Goal: Information Seeking & Learning: Learn about a topic

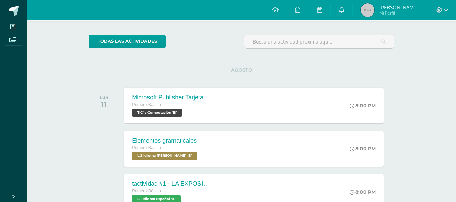
scroll to position [55, 0]
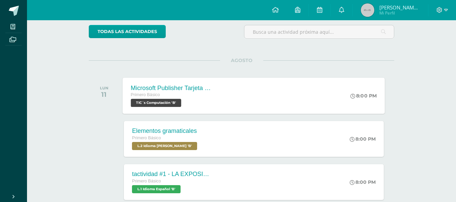
click at [278, 90] on div "Microsoft Publisher Tarjeta de invitación Primero Básico TIC´s Computación 'B' …" at bounding box center [254, 96] width 262 height 36
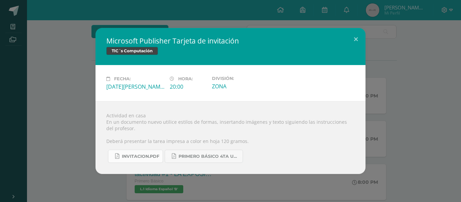
click at [147, 158] on span "INVITACION.pdf" at bounding box center [140, 156] width 37 height 5
click at [59, 33] on div "Microsoft Publisher Tarjeta de invitación TIC´s Computación Fecha: [DATE][PERSO…" at bounding box center [230, 101] width 455 height 146
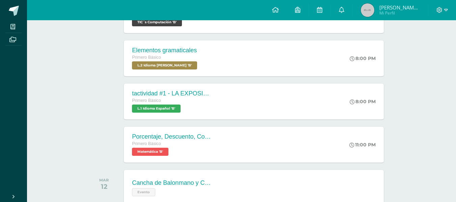
scroll to position [140, 0]
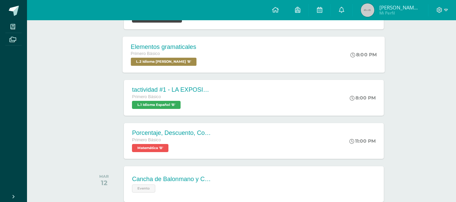
click at [296, 63] on div "Elementos gramaticales Primero Básico L.2 Idioma [PERSON_NAME] 'B' 8:00 PM Elem…" at bounding box center [254, 54] width 262 height 36
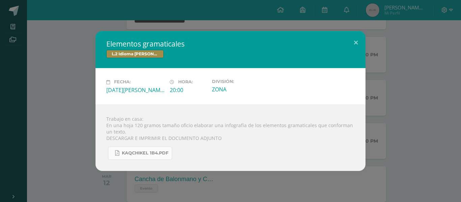
click at [157, 152] on span "KAQCHIKEL 1B4.pdf" at bounding box center [145, 152] width 47 height 5
click at [73, 65] on div "Elementos gramaticales L.2 Idioma [PERSON_NAME] Fecha: [DATE][PERSON_NAME] Hora…" at bounding box center [230, 101] width 455 height 140
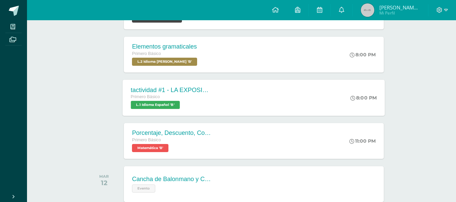
click at [184, 108] on div "Primero Básico L.1 Idioma Español 'B'" at bounding box center [172, 101] width 82 height 16
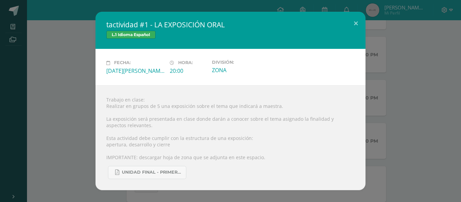
click at [48, 143] on div "tactividad #1 - LA EXPOSICIÓN ORAL L.1 Idioma Español Fecha: [DATE][PERSON_NAME…" at bounding box center [230, 101] width 455 height 178
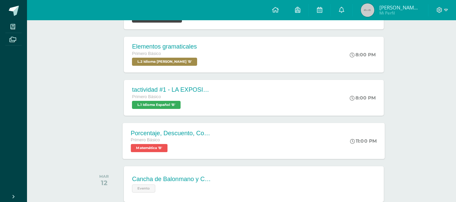
click at [149, 150] on span "Matemática 'B'" at bounding box center [149, 148] width 37 height 8
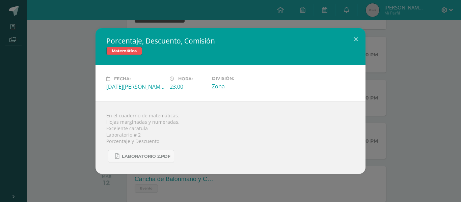
click at [65, 145] on div "Porcentaje, Descuento, Comisión Matemática Fecha: [DATE][PERSON_NAME] Hora: 23:…" at bounding box center [230, 101] width 455 height 146
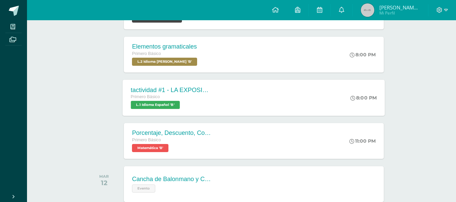
click at [172, 113] on div "tactividad #1 - LA EXPOSICIÓN ORAL Primero Básico L.1 Idioma Español 'B'" at bounding box center [172, 98] width 98 height 36
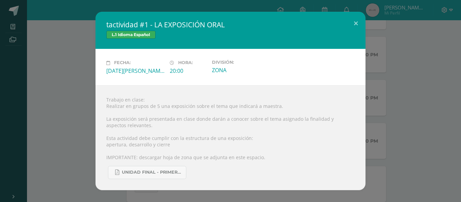
click at [395, 157] on div "tactividad #1 - LA EXPOSICIÓN ORAL L.1 Idioma Español Fecha: [DATE][PERSON_NAME…" at bounding box center [230, 101] width 455 height 178
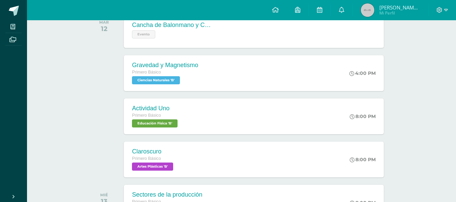
scroll to position [291, 0]
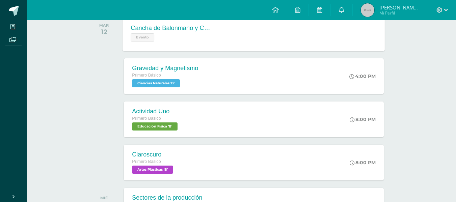
click at [196, 42] on div "Cancha de Balonmano y Contenido Evento" at bounding box center [172, 33] width 98 height 36
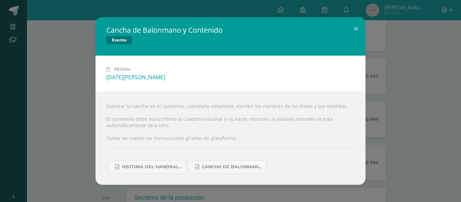
click at [69, 128] on div "Cancha de Balonmano y Contenido Evento Fecha: [DATE][PERSON_NAME] Elaborar la c…" at bounding box center [230, 100] width 455 height 167
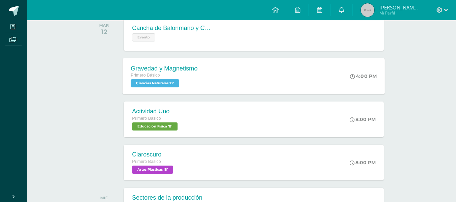
click at [174, 79] on div "Primero Básico" at bounding box center [164, 75] width 67 height 7
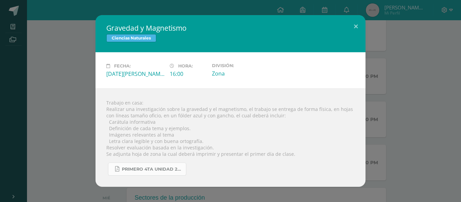
click at [161, 169] on span "primero 4ta unidad 2025.pdf" at bounding box center [152, 169] width 61 height 5
click at [66, 45] on div "Gravedad y Magnetismo Ciencias Naturales Fecha: [DATE][PERSON_NAME] Hora: 16:00…" at bounding box center [230, 101] width 455 height 172
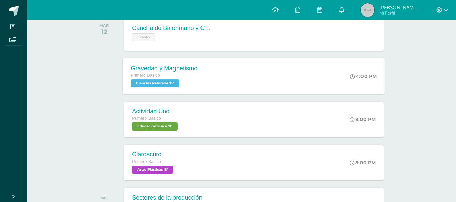
click at [164, 69] on div "Gravedad y Magnetismo" at bounding box center [164, 68] width 67 height 7
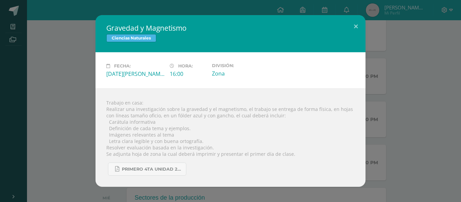
click at [70, 120] on div "Gravedad y Magnetismo Ciencias Naturales Fecha: [DATE][PERSON_NAME] Hora: 16:00…" at bounding box center [230, 101] width 455 height 172
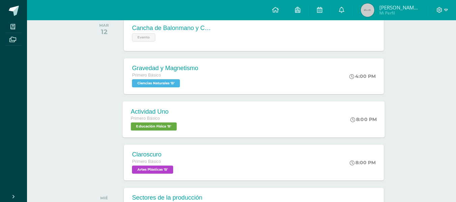
click at [183, 114] on div "Actividad Uno Primero Básico Educación Física 'B'" at bounding box center [155, 119] width 64 height 36
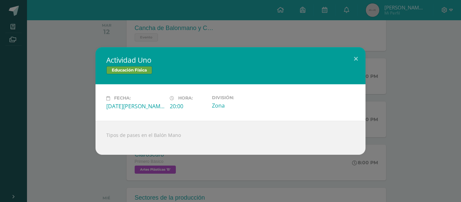
click at [60, 122] on div "Actividad Uno Educación Física Fecha: [DATE][PERSON_NAME] Hora: 20:00 División:…" at bounding box center [230, 100] width 455 height 107
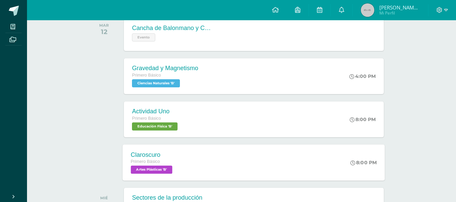
click at [206, 160] on div "Claroscuro Primero Básico Artes Plásticas 'B' 8:00 PM [GEOGRAPHIC_DATA] Artes P…" at bounding box center [254, 162] width 262 height 36
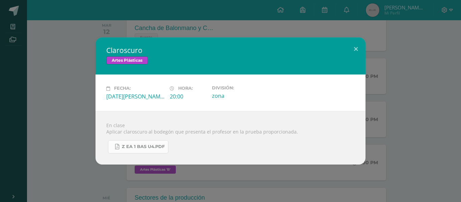
click at [140, 147] on span "Z eA 1 Bas U4.pdf" at bounding box center [143, 146] width 43 height 5
click at [414, 80] on div "Claroscuro Artes Plásticas Fecha: [DATE][PERSON_NAME] Hora: 20:00 División: zona" at bounding box center [230, 100] width 455 height 127
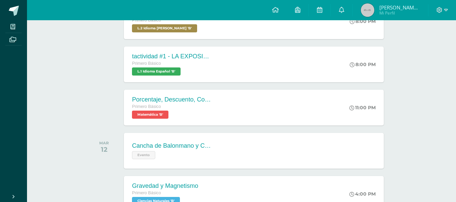
scroll to position [0, 0]
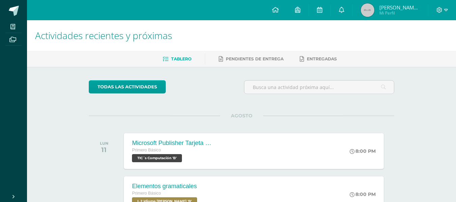
click at [410, 3] on link "[PERSON_NAME] de los Angeles Mi Perfil" at bounding box center [389, 10] width 75 height 20
